Goal: Find specific page/section: Find specific page/section

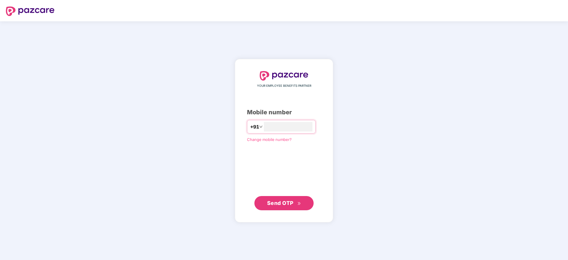
type input "**********"
click at [279, 206] on span "Send OTP" at bounding box center [284, 203] width 34 height 8
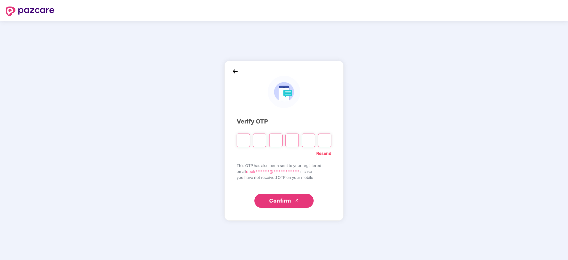
paste input "*"
type input "*"
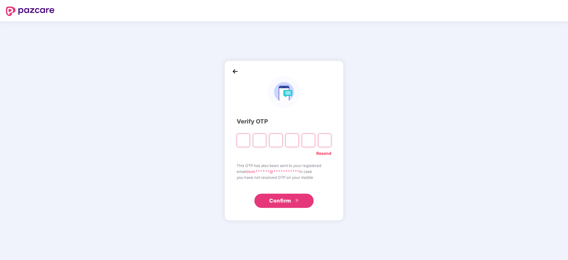
type input "*"
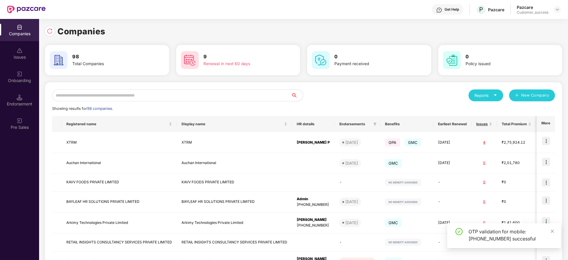
click at [154, 90] on input "text" at bounding box center [171, 95] width 239 height 12
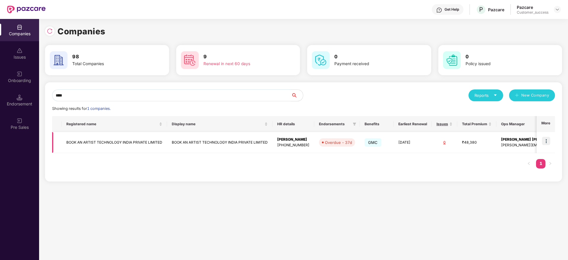
type input "****"
click at [552, 141] on td at bounding box center [545, 142] width 18 height 21
click at [542, 143] on td at bounding box center [545, 142] width 18 height 21
click at [547, 141] on img at bounding box center [546, 141] width 8 height 8
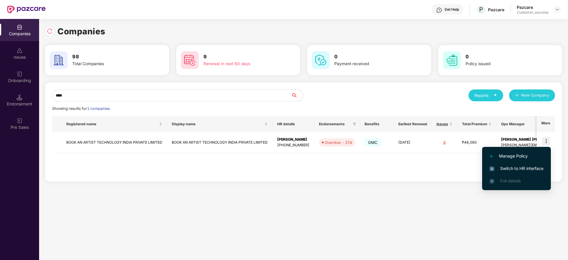
click at [530, 168] on span "Switch to HR interface" at bounding box center [516, 168] width 54 height 7
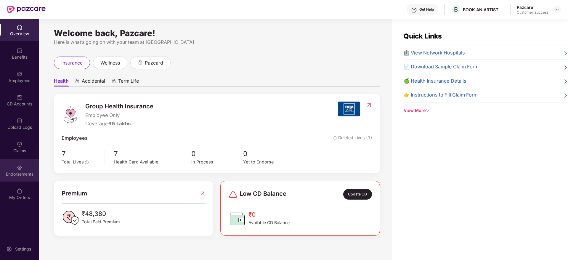
click at [16, 175] on div "Endorsements" at bounding box center [19, 174] width 39 height 6
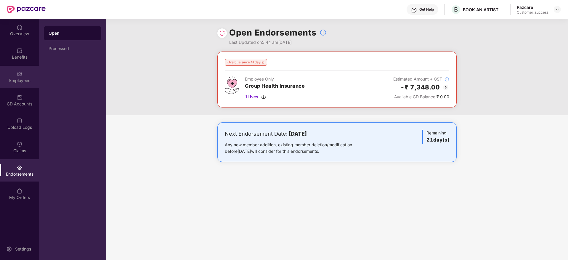
click at [23, 78] on div "Employees" at bounding box center [19, 81] width 39 height 6
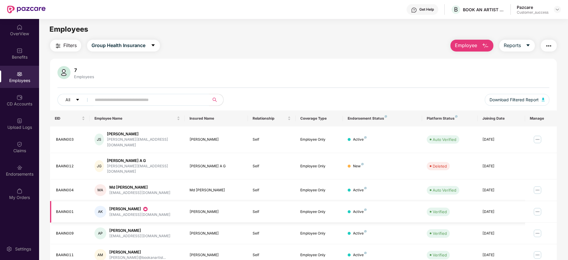
scroll to position [61, 0]
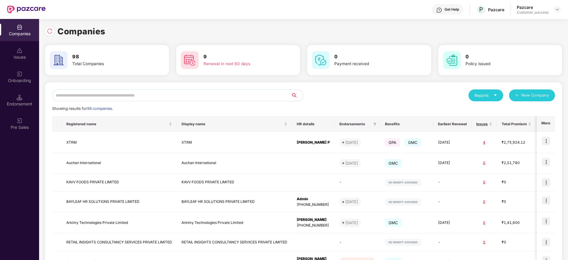
click at [106, 99] on input "text" at bounding box center [171, 95] width 239 height 12
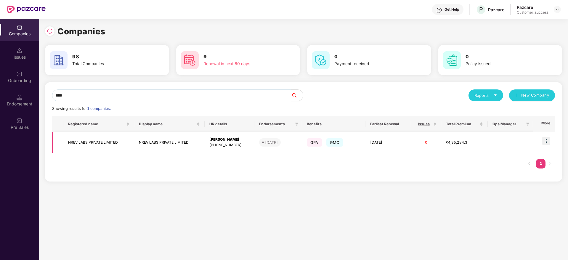
type input "****"
click at [95, 139] on td "NREV LABS PRIVATE LIMITED" at bounding box center [98, 142] width 70 height 21
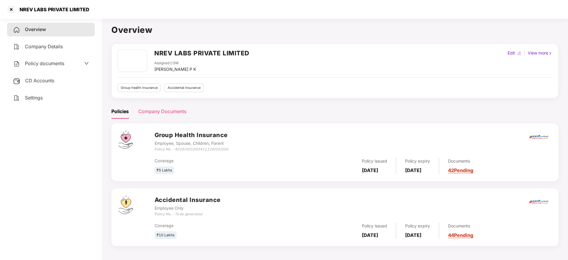
click at [169, 117] on div "Company Documents" at bounding box center [162, 111] width 48 height 15
